Goal: Use online tool/utility: Utilize a website feature to perform a specific function

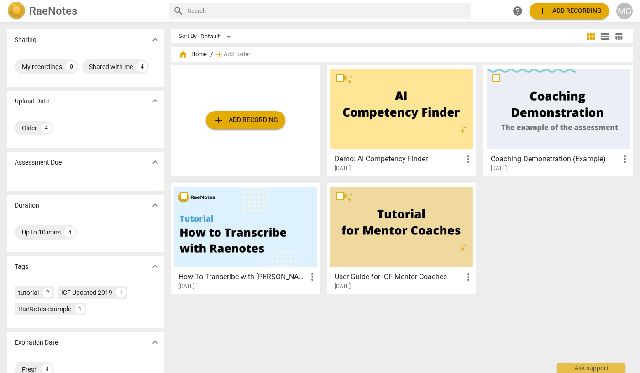
click at [231, 117] on span "add Add recording" at bounding box center [245, 120] width 65 height 11
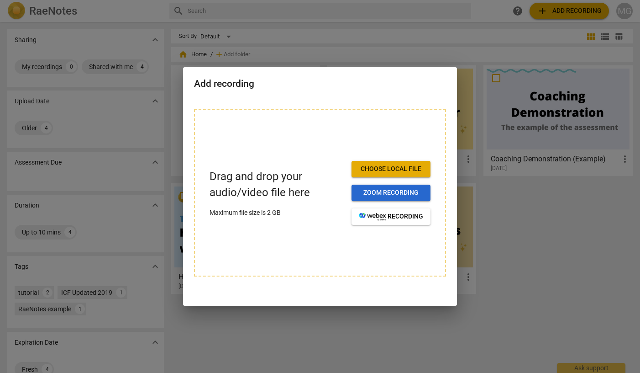
click at [398, 191] on span "Zoom recording" at bounding box center [391, 192] width 64 height 9
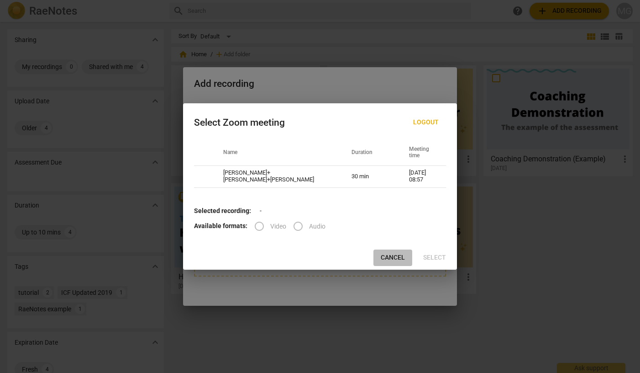
click at [390, 258] on span "Cancel" at bounding box center [393, 257] width 24 height 9
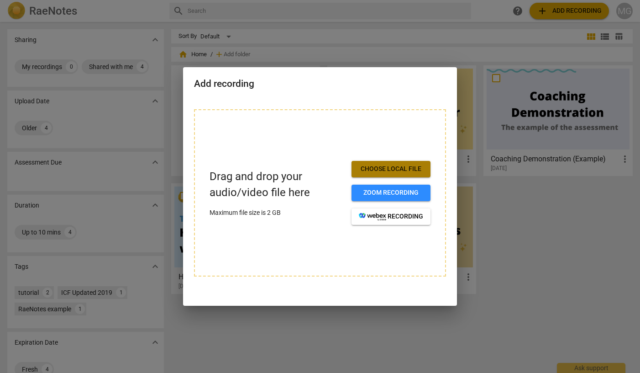
click at [390, 164] on span "Choose local file" at bounding box center [391, 168] width 64 height 9
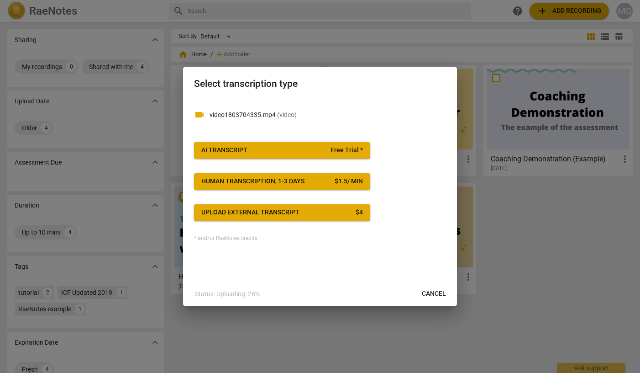
click at [234, 150] on div "AI Transcript" at bounding box center [224, 150] width 46 height 9
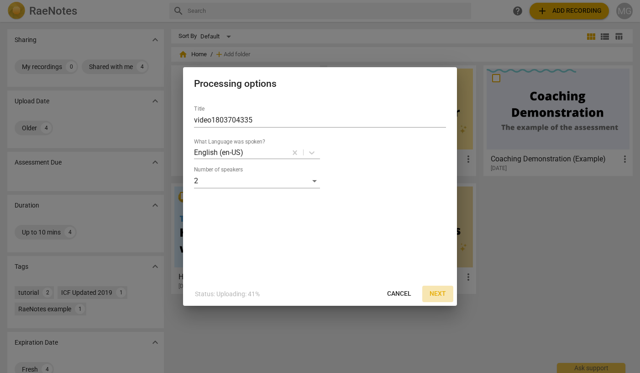
click at [440, 290] on span "Next" at bounding box center [438, 293] width 16 height 9
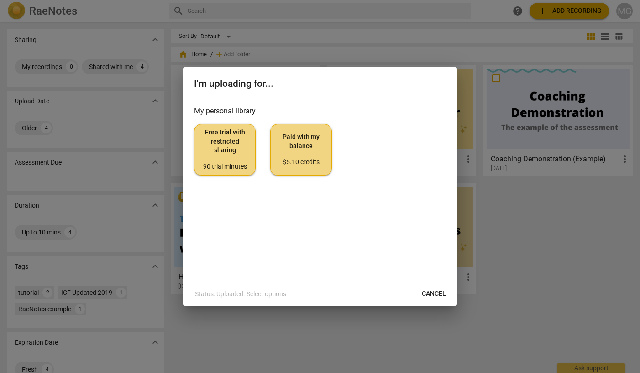
click at [297, 143] on span "Paid with my balance $5.10 credits" at bounding box center [301, 149] width 46 height 34
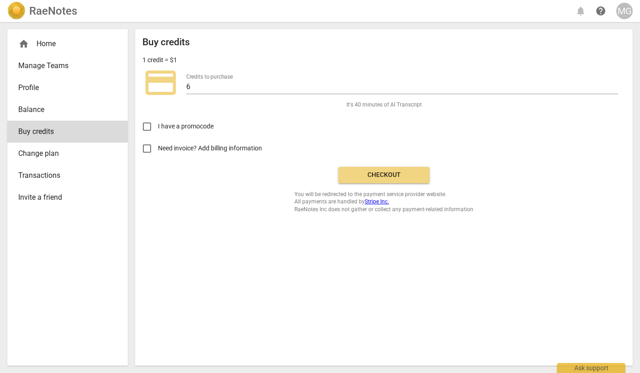
click at [372, 173] on span "Checkout" at bounding box center [384, 174] width 77 height 9
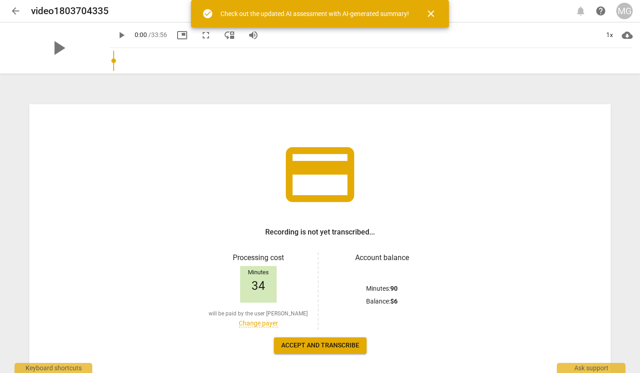
click at [431, 15] on span "close" at bounding box center [431, 13] width 11 height 11
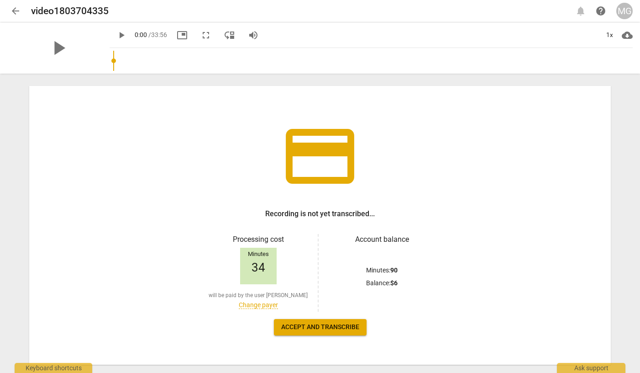
scroll to position [39, 0]
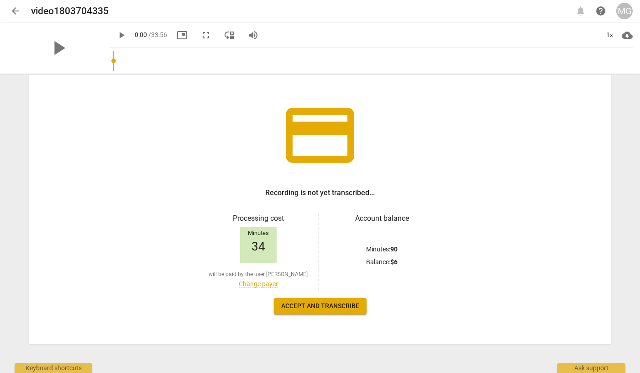
click at [314, 304] on span "Accept and transcribe" at bounding box center [320, 305] width 78 height 9
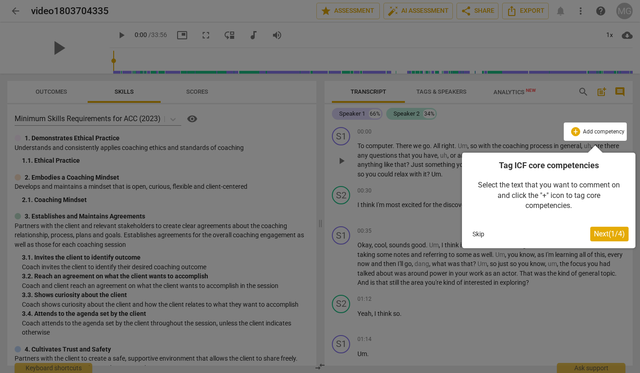
click at [603, 234] on span "Next ( 1 / 4 )" at bounding box center [609, 233] width 31 height 9
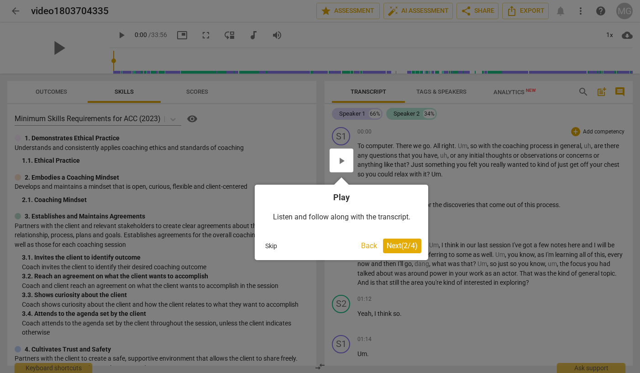
click at [396, 246] on span "Next ( 2 / 4 )" at bounding box center [402, 245] width 31 height 9
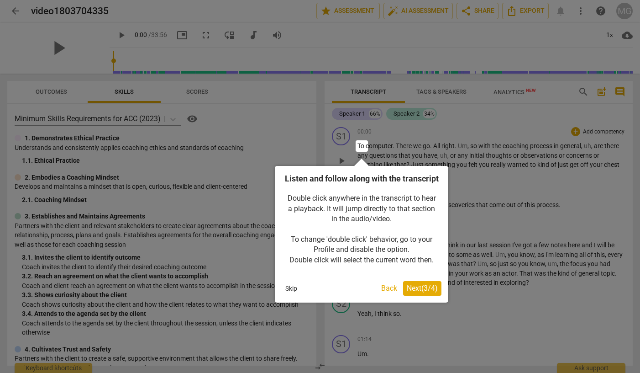
click at [413, 293] on button "Next ( 3 / 4 )" at bounding box center [422, 288] width 38 height 15
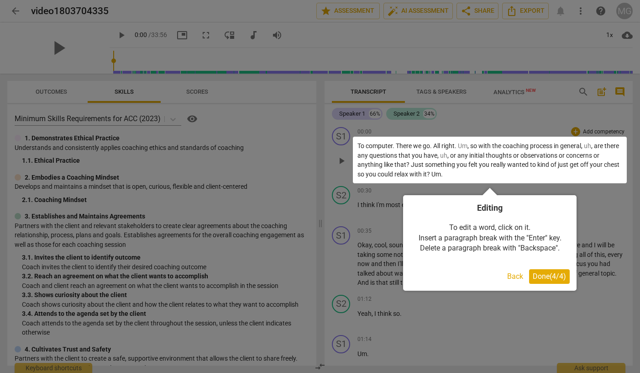
click at [541, 275] on span "Done ( 4 / 4 )" at bounding box center [549, 276] width 33 height 9
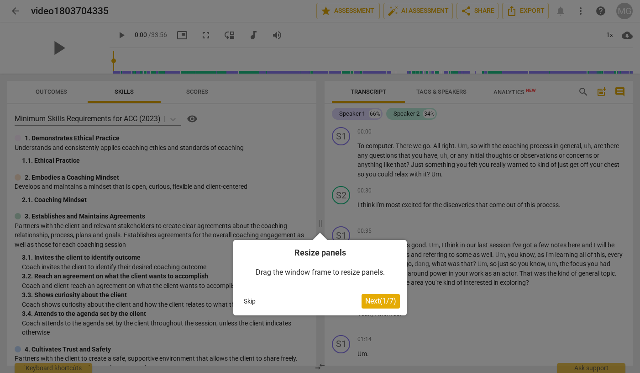
click at [379, 302] on span "Next ( 1 / 7 )" at bounding box center [380, 300] width 31 height 9
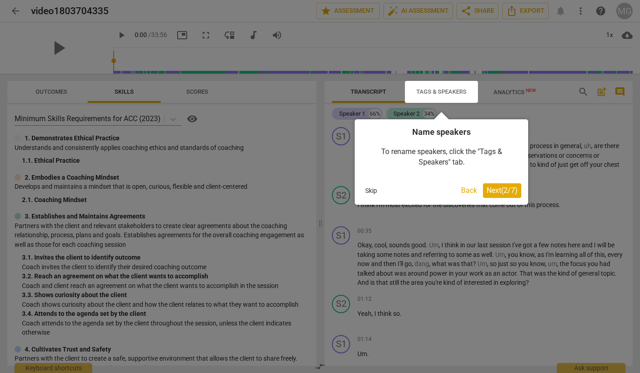
click at [499, 186] on span "Next ( 2 / 7 )" at bounding box center [502, 190] width 31 height 9
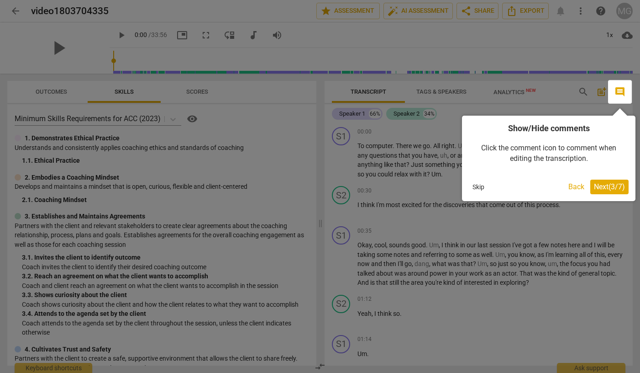
click at [575, 185] on button "Back" at bounding box center [576, 186] width 23 height 15
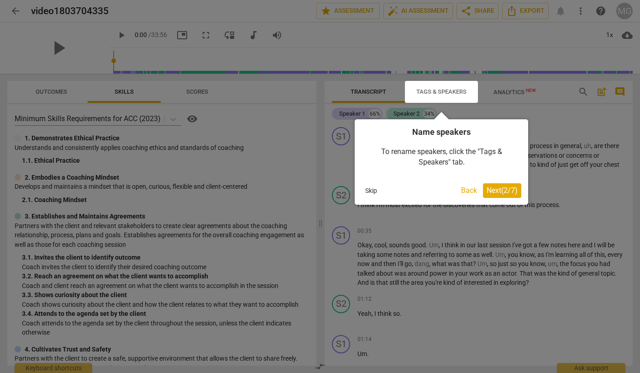
click at [495, 186] on span "Next ( 2 / 7 )" at bounding box center [502, 190] width 31 height 9
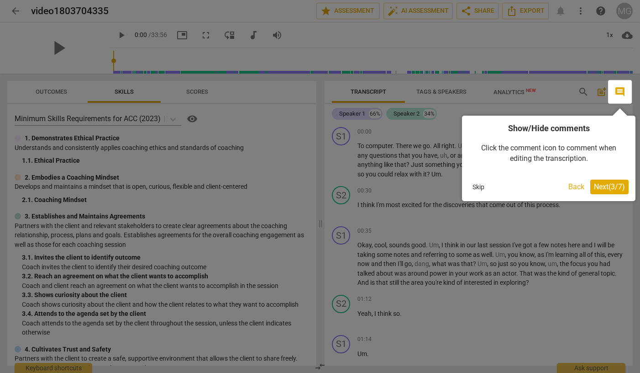
click at [612, 186] on span "Next ( 3 / 7 )" at bounding box center [609, 186] width 31 height 9
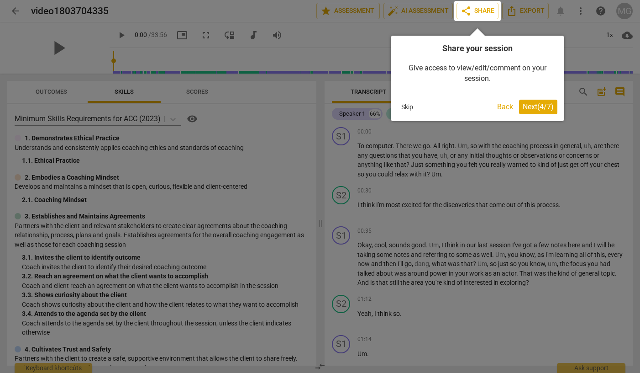
click at [539, 106] on span "Next ( 4 / 7 )" at bounding box center [538, 106] width 31 height 9
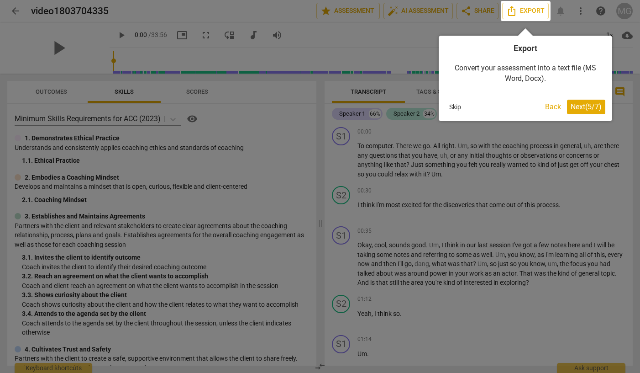
click at [575, 103] on span "Next ( 5 / 7 )" at bounding box center [586, 106] width 31 height 9
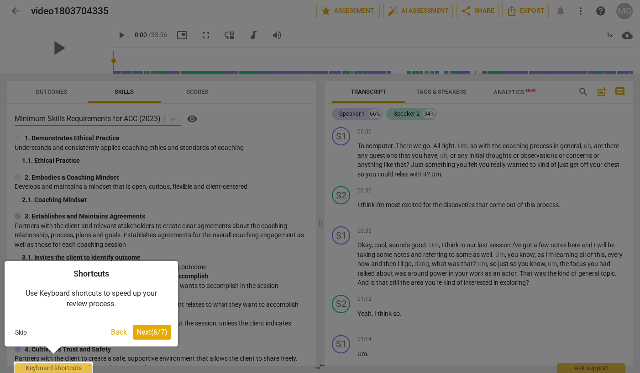
click at [143, 328] on span "Next ( 6 / 7 )" at bounding box center [152, 331] width 31 height 9
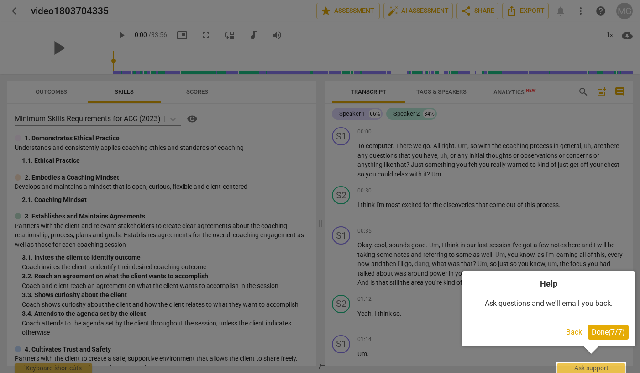
click at [601, 332] on span "Done ( 7 / 7 )" at bounding box center [608, 331] width 33 height 9
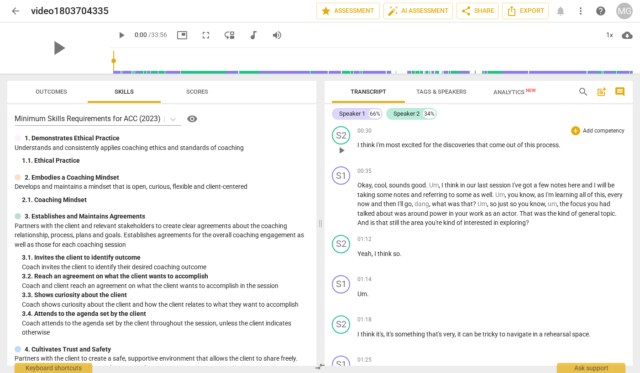
scroll to position [0, 0]
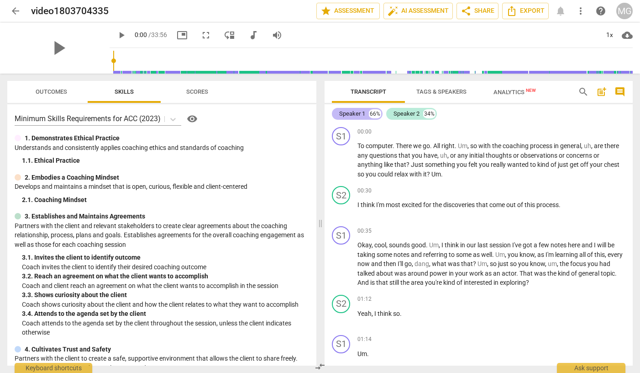
click at [357, 112] on div "Speaker 1" at bounding box center [352, 113] width 26 height 9
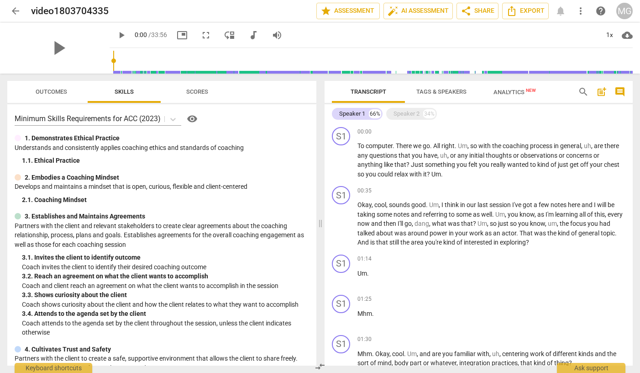
click at [445, 89] on span "Tags & Speakers" at bounding box center [441, 91] width 50 height 7
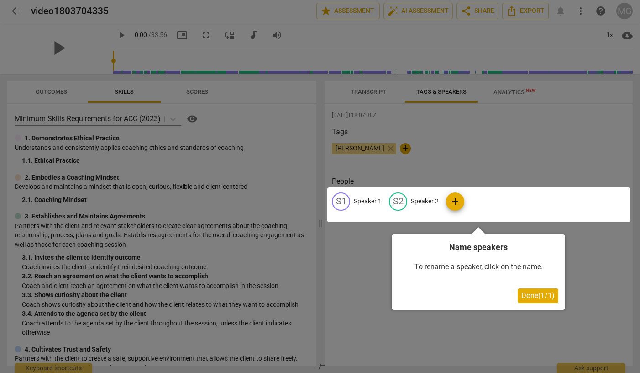
click at [528, 290] on button "Done ( 1 / 1 )" at bounding box center [538, 295] width 41 height 15
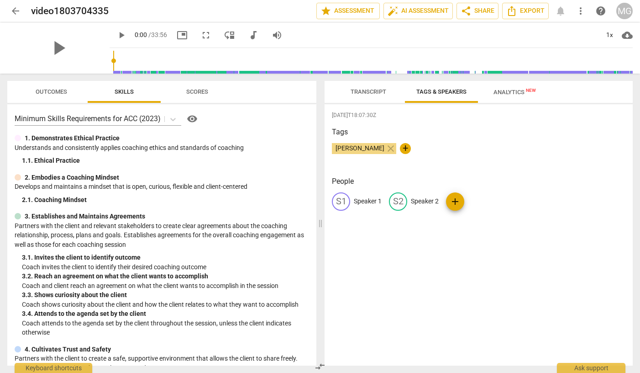
click at [365, 203] on p "Speaker 1" at bounding box center [368, 201] width 28 height 10
type input "[PERSON_NAME]"
click at [478, 203] on p "Speaker 2" at bounding box center [484, 201] width 28 height 10
type input "Will"
click at [530, 204] on span "add" at bounding box center [535, 201] width 11 height 11
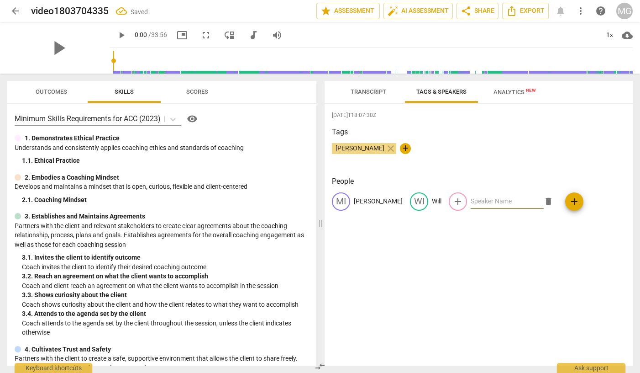
click at [484, 297] on div "[DATE]T18:07:30Z Tags [PERSON_NAME] close + People MI [PERSON_NAME] Will add de…" at bounding box center [479, 234] width 308 height 261
click at [365, 93] on span "Transcript" at bounding box center [369, 91] width 36 height 7
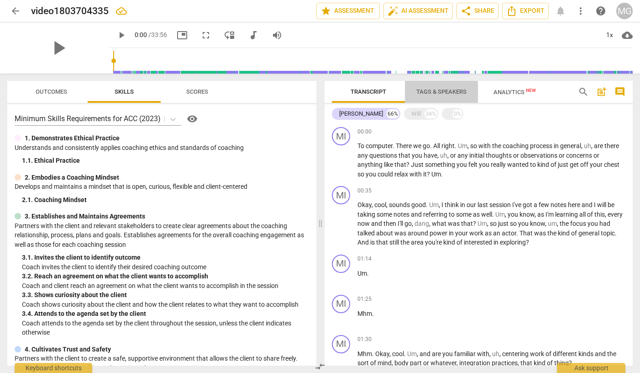
click at [428, 89] on span "Tags & Speakers" at bounding box center [441, 91] width 50 height 7
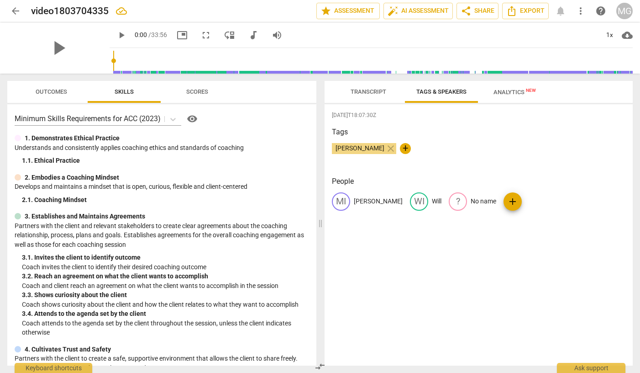
click at [400, 148] on span "+" at bounding box center [405, 148] width 11 height 11
click at [413, 150] on input "text" at bounding box center [427, 148] width 46 height 15
type input "Will"
click at [432, 153] on span "+" at bounding box center [434, 148] width 11 height 11
click at [507, 204] on span "add" at bounding box center [512, 201] width 11 height 11
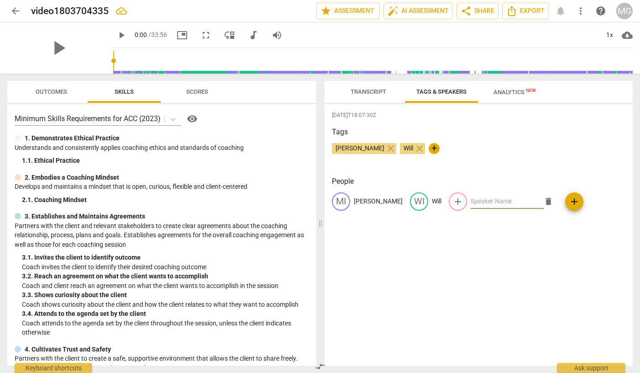
click at [544, 200] on span "delete" at bounding box center [549, 201] width 10 height 10
click at [358, 94] on span "Transcript" at bounding box center [369, 91] width 36 height 7
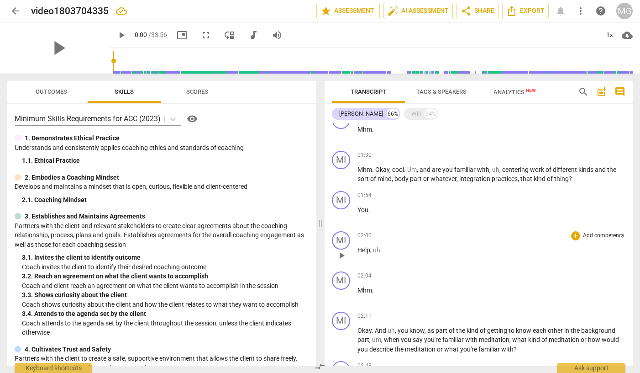
scroll to position [183, 0]
click at [411, 114] on div "Will" at bounding box center [416, 113] width 10 height 9
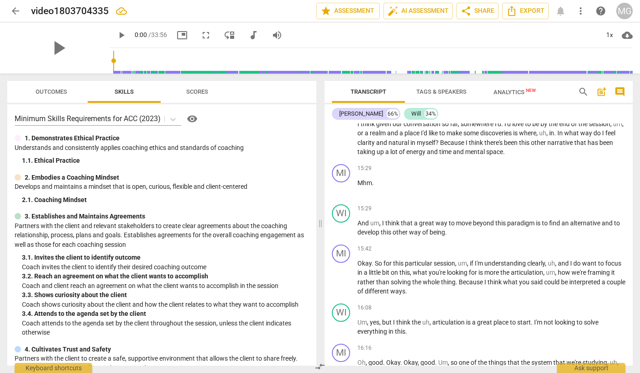
scroll to position [2608, 0]
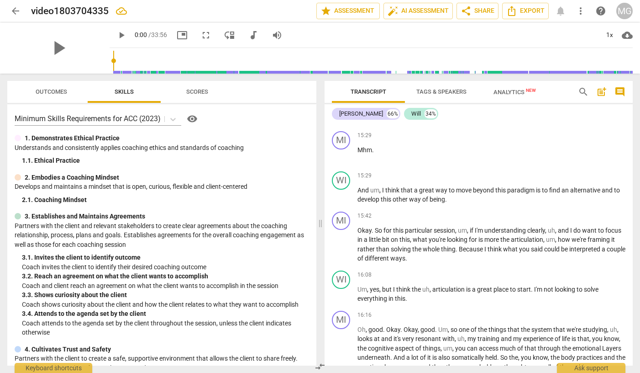
click at [506, 89] on span "Analytics New" at bounding box center [515, 92] width 42 height 7
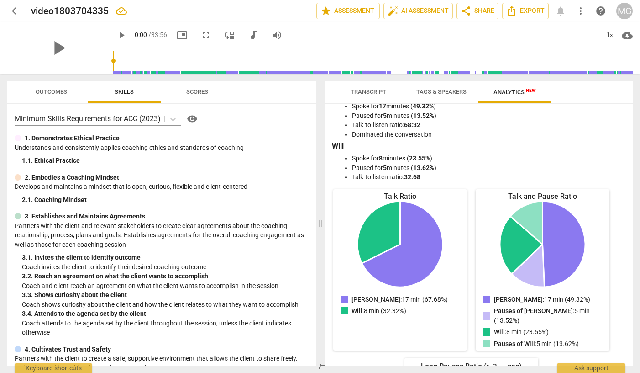
scroll to position [0, 0]
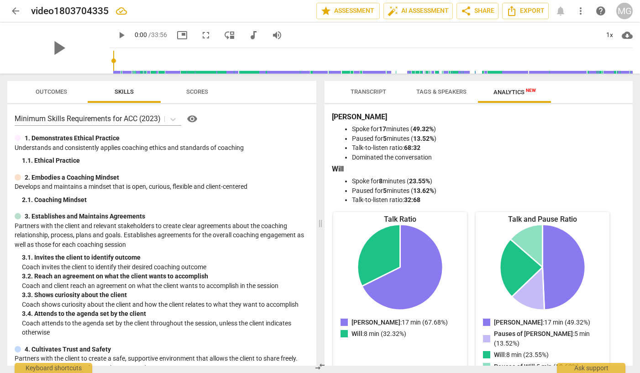
click at [376, 88] on span "Transcript" at bounding box center [369, 91] width 36 height 7
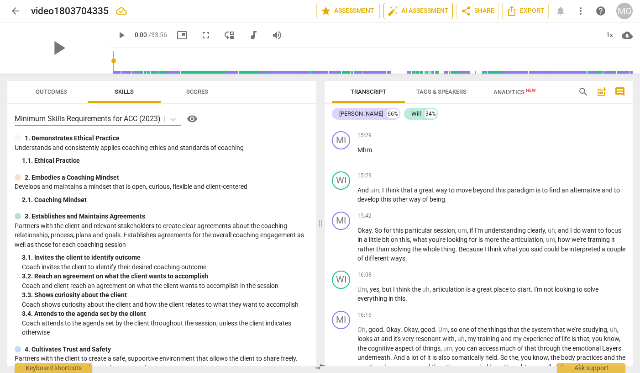
click at [415, 8] on span "auto_fix_high AI Assessment" at bounding box center [418, 10] width 61 height 11
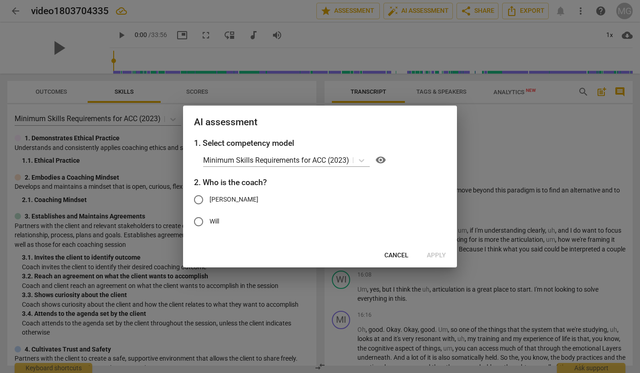
click at [200, 199] on input "[PERSON_NAME]" at bounding box center [199, 200] width 22 height 22
radio input "true"
click at [285, 163] on p "Minimum Skills Requirements for ACC (2023)" at bounding box center [276, 160] width 146 height 11
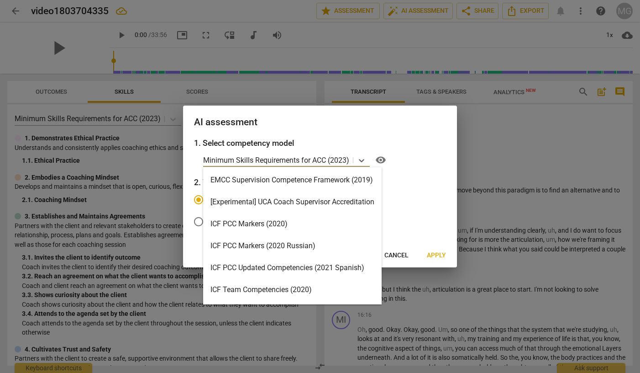
click at [285, 163] on p "Minimum Skills Requirements for ACC (2023)" at bounding box center [276, 160] width 146 height 11
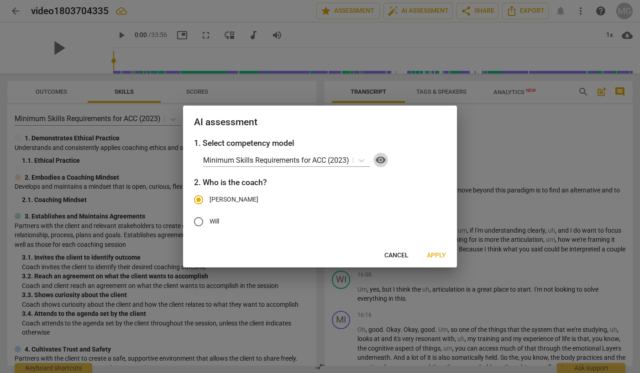
click at [384, 162] on span "visibility" at bounding box center [380, 159] width 11 height 11
click at [436, 257] on span "Apply" at bounding box center [436, 255] width 19 height 9
